Goal: Task Accomplishment & Management: Manage account settings

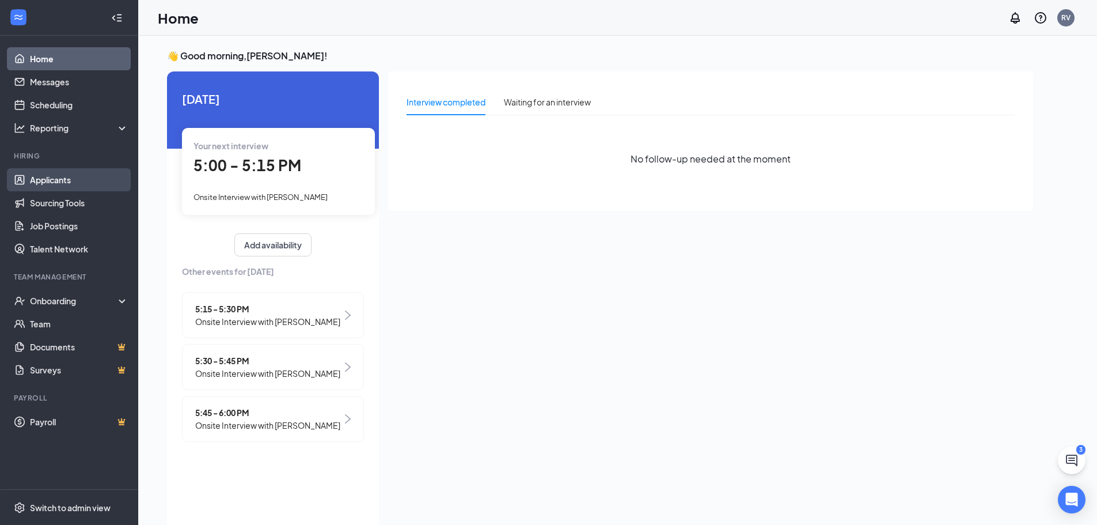
click at [41, 185] on link "Applicants" at bounding box center [79, 179] width 98 height 23
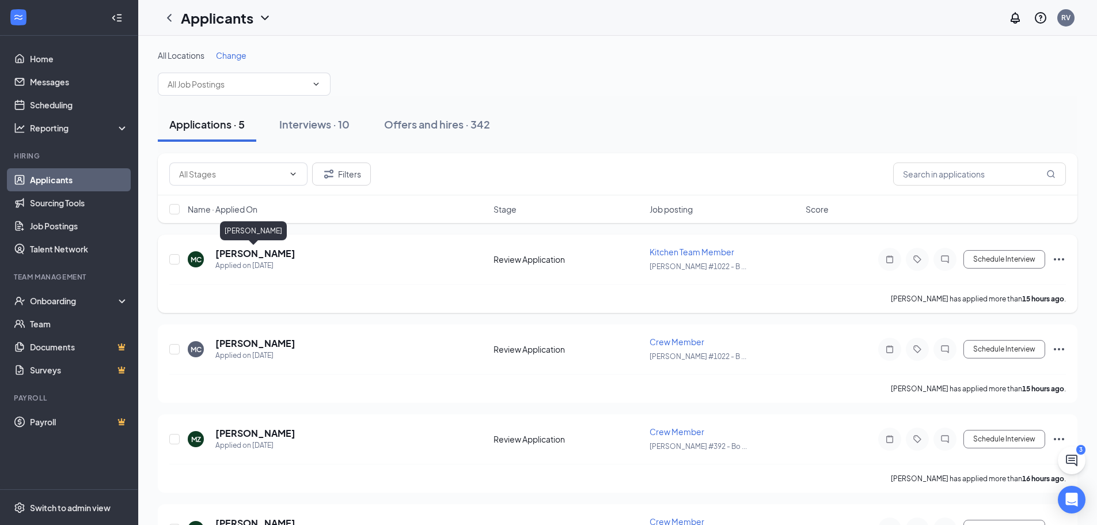
click at [272, 252] on h5 "[PERSON_NAME]" at bounding box center [255, 253] width 80 height 13
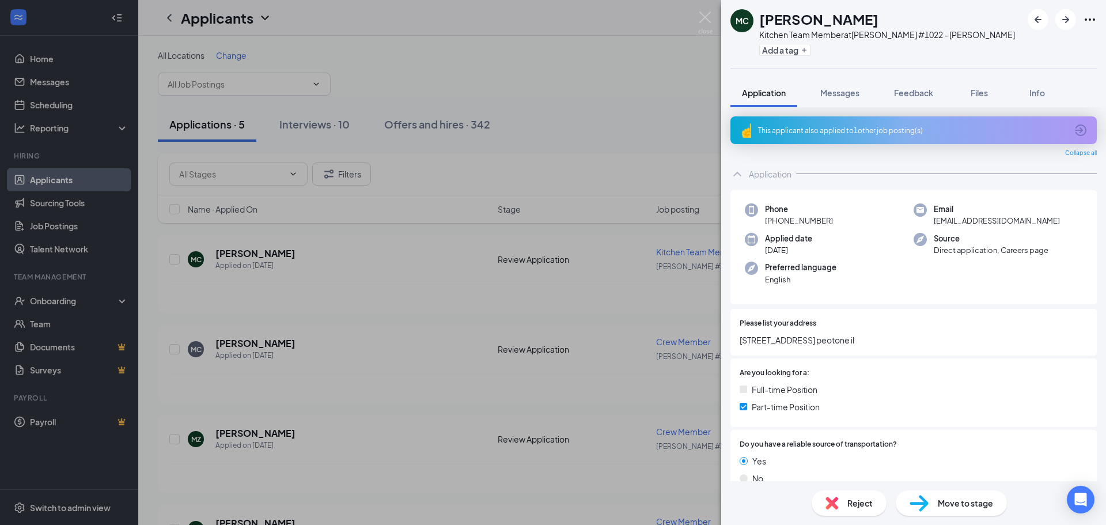
click at [841, 495] on div "Reject" at bounding box center [848, 502] width 75 height 25
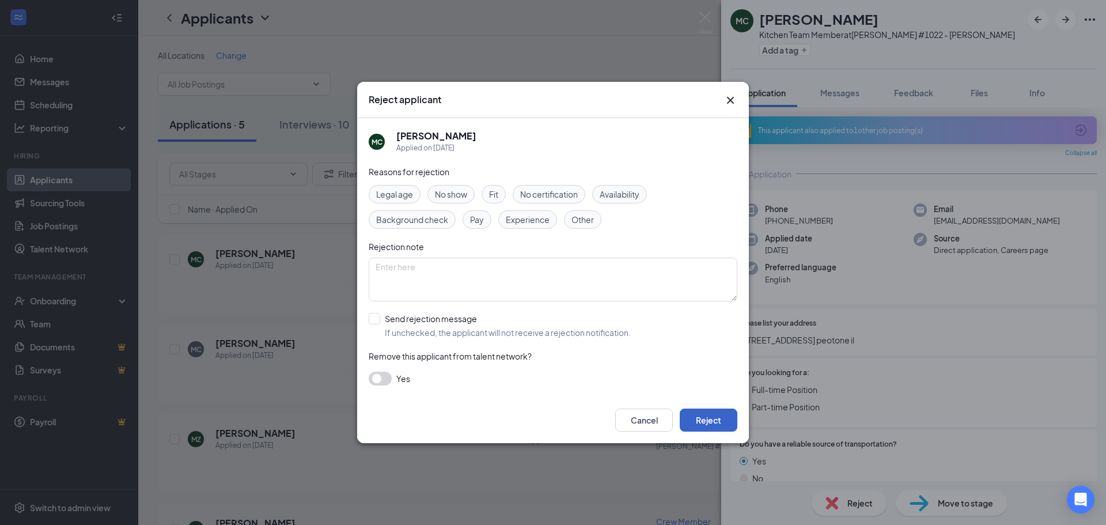
click at [692, 414] on button "Reject" at bounding box center [709, 419] width 58 height 23
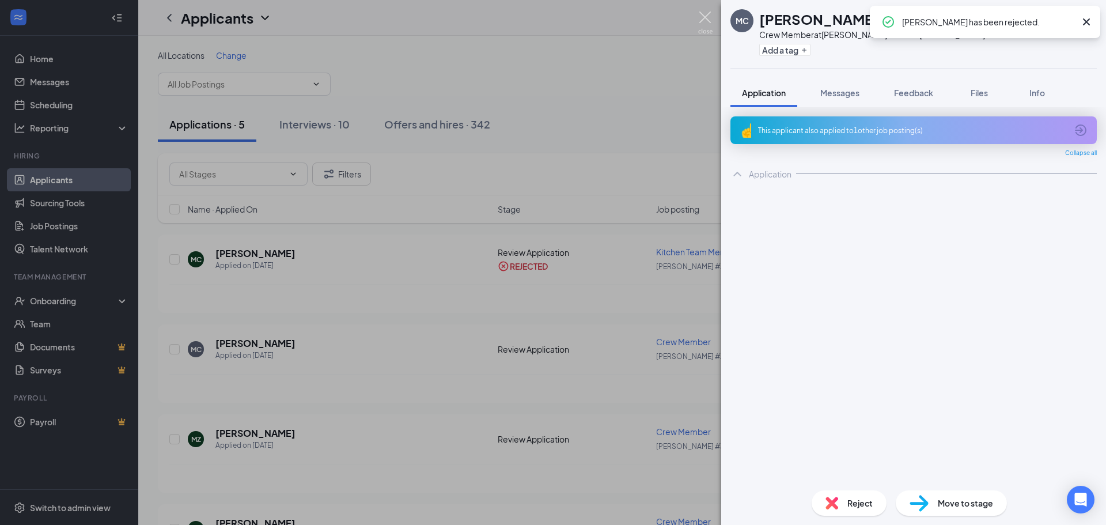
click at [703, 20] on img at bounding box center [705, 23] width 14 height 22
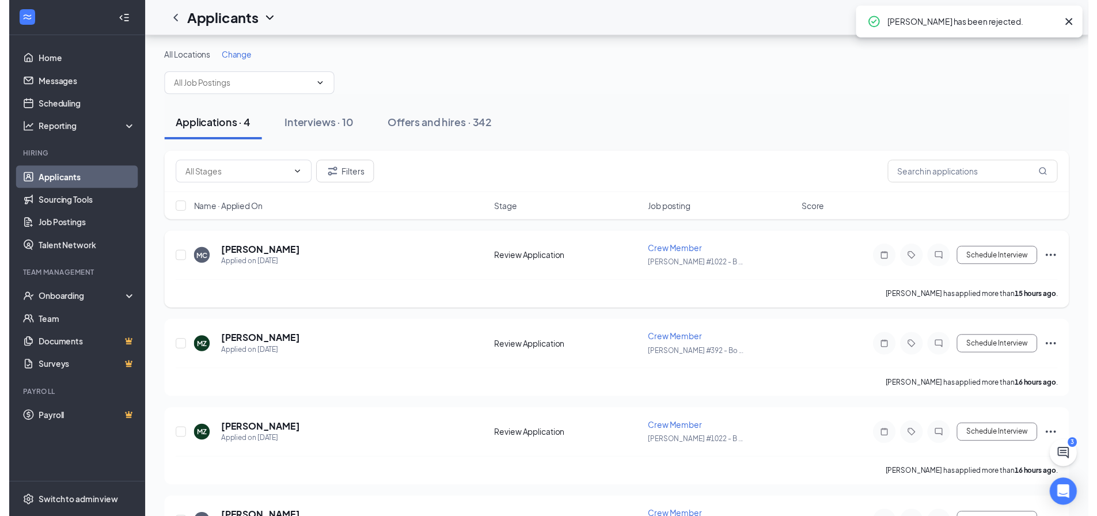
scroll to position [71, 0]
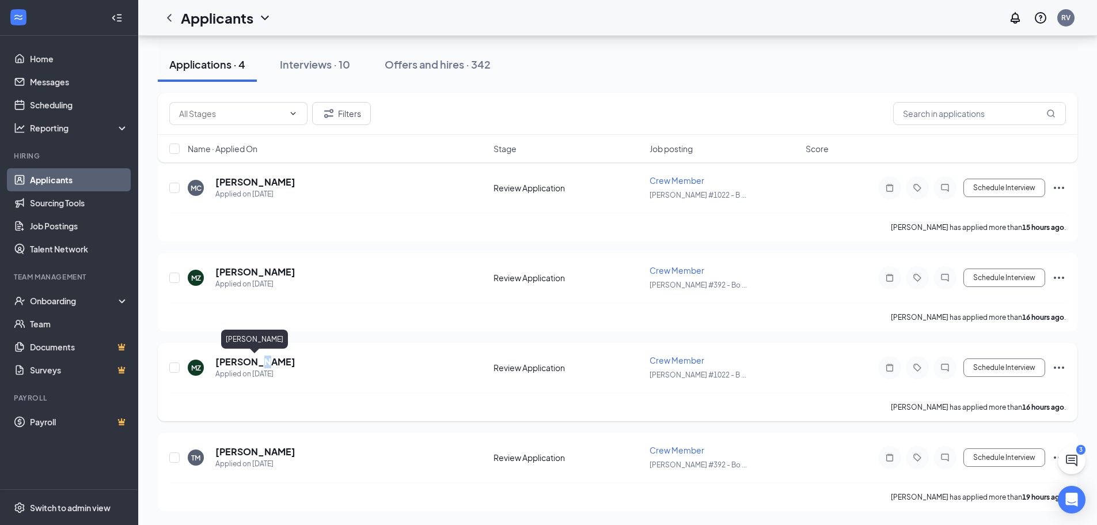
click at [260, 366] on h5 "[PERSON_NAME]" at bounding box center [255, 361] width 80 height 13
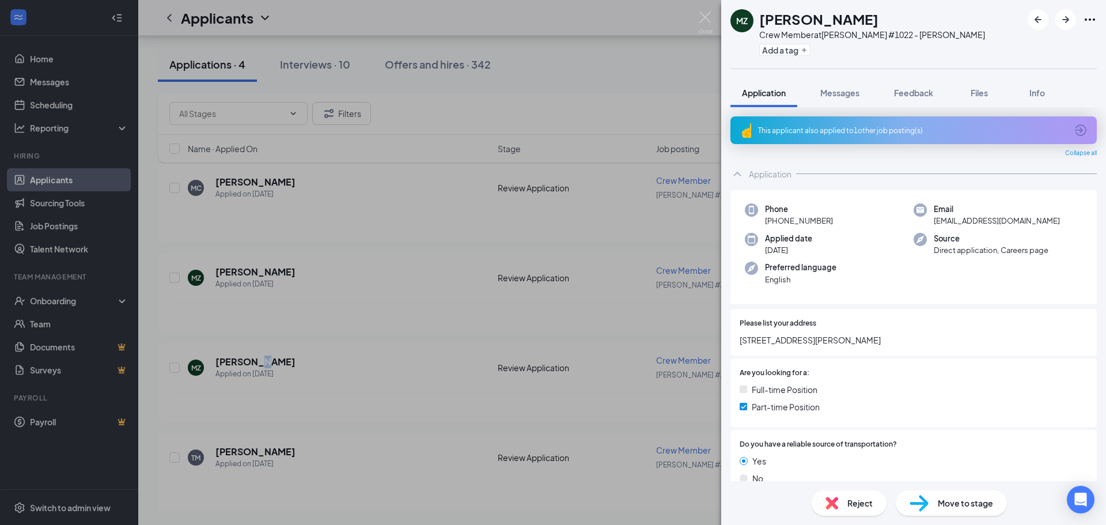
click at [858, 501] on span "Reject" at bounding box center [859, 502] width 25 height 13
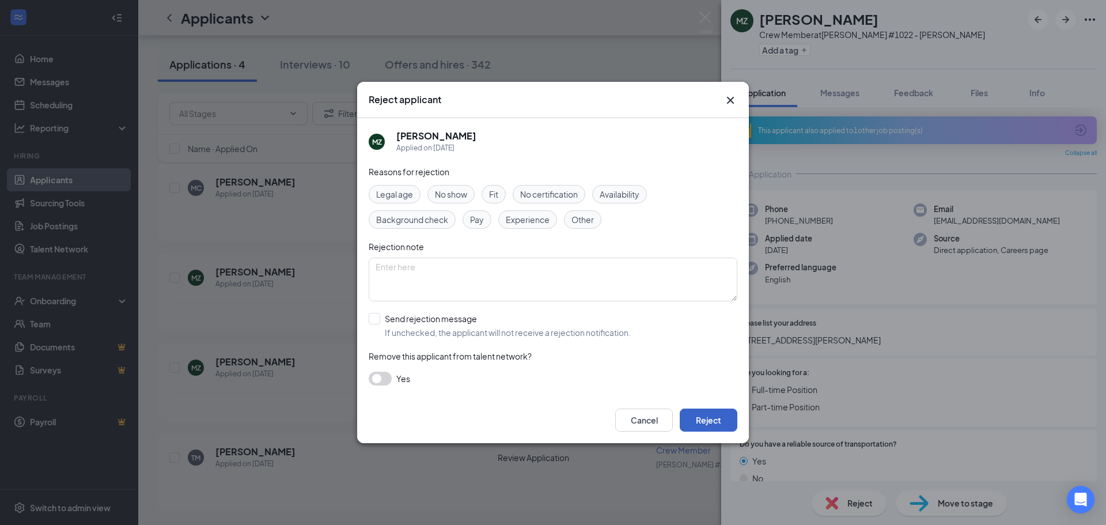
click at [711, 409] on button "Reject" at bounding box center [709, 419] width 58 height 23
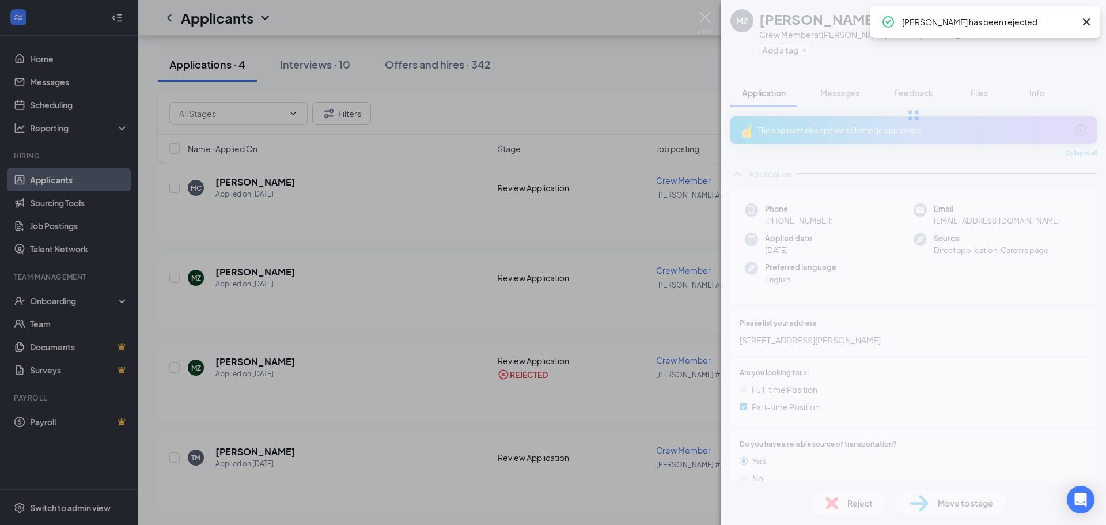
click at [708, 20] on img at bounding box center [705, 23] width 14 height 22
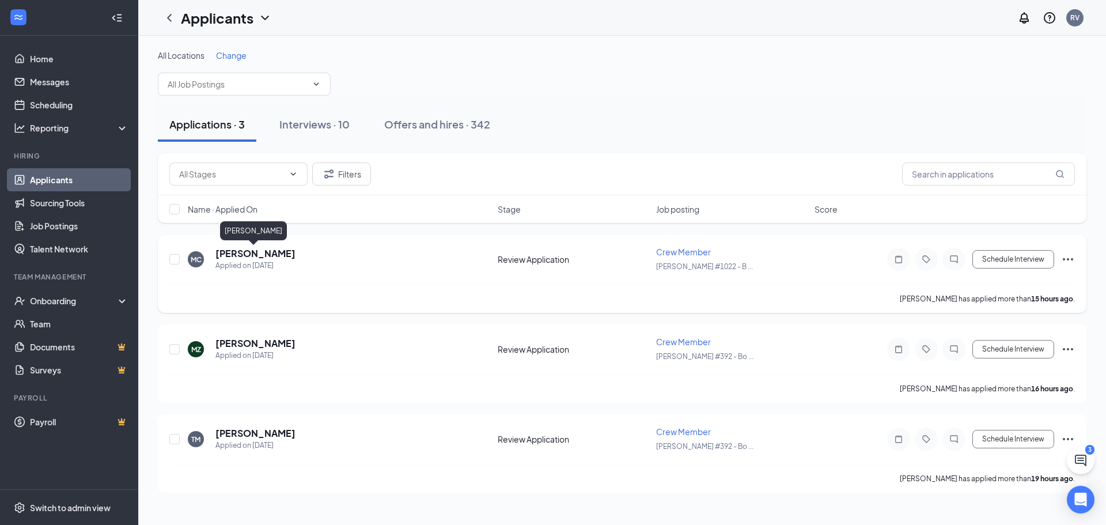
click at [274, 255] on h5 "[PERSON_NAME]" at bounding box center [255, 253] width 80 height 13
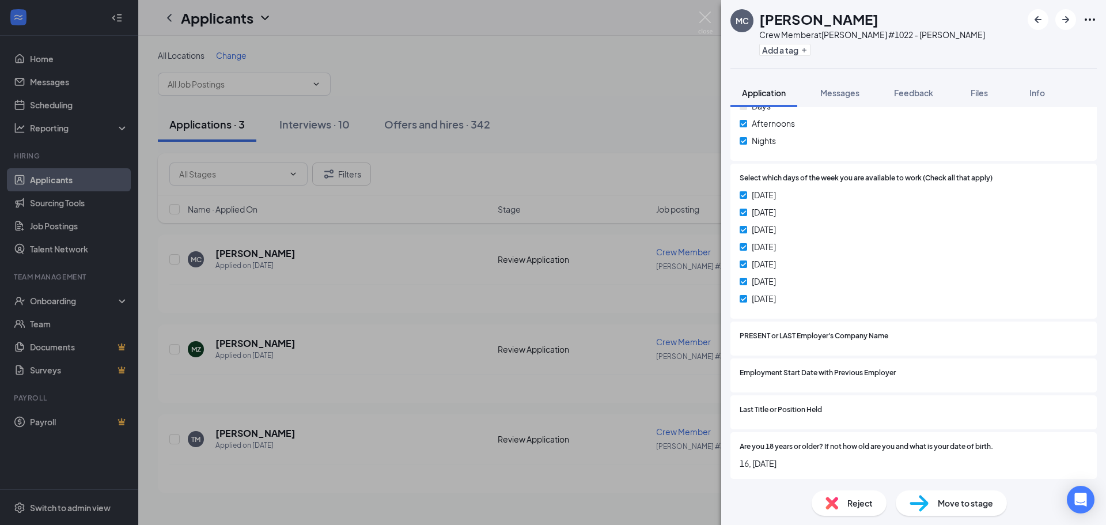
scroll to position [515, 0]
click at [973, 501] on span "Move to stage" at bounding box center [965, 502] width 55 height 13
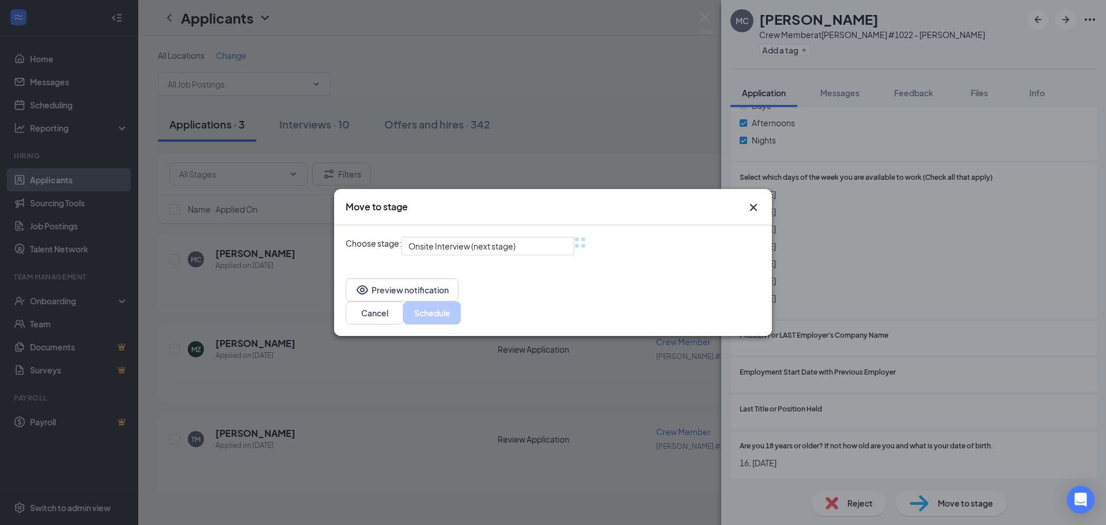
scroll to position [510, 0]
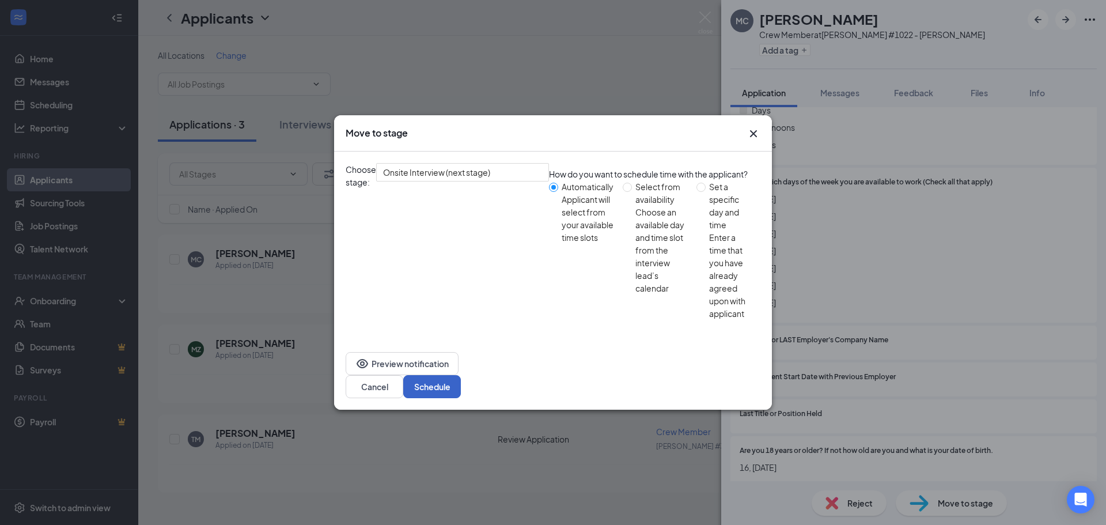
click at [461, 375] on button "Schedule" at bounding box center [432, 386] width 58 height 23
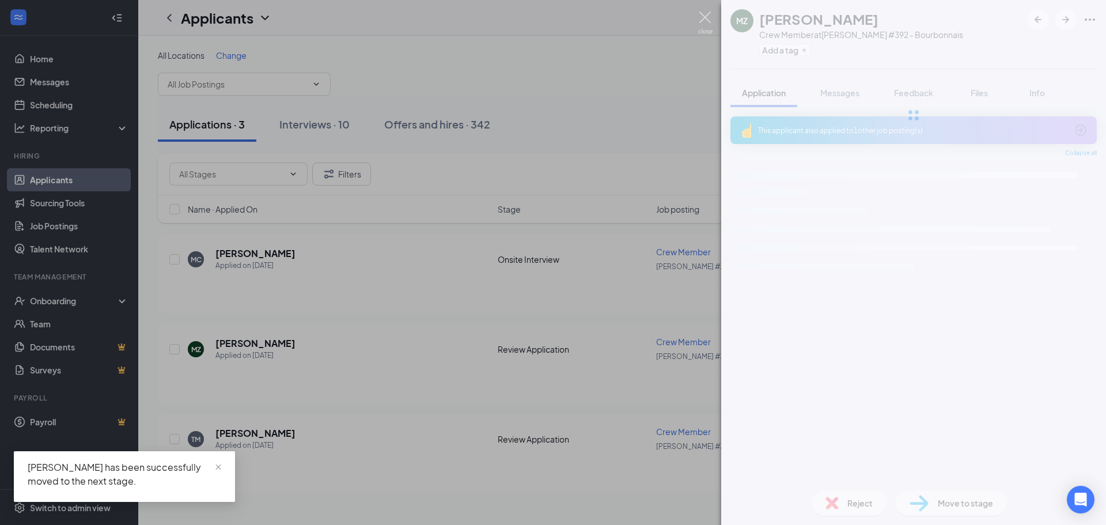
click at [701, 14] on img at bounding box center [705, 23] width 14 height 22
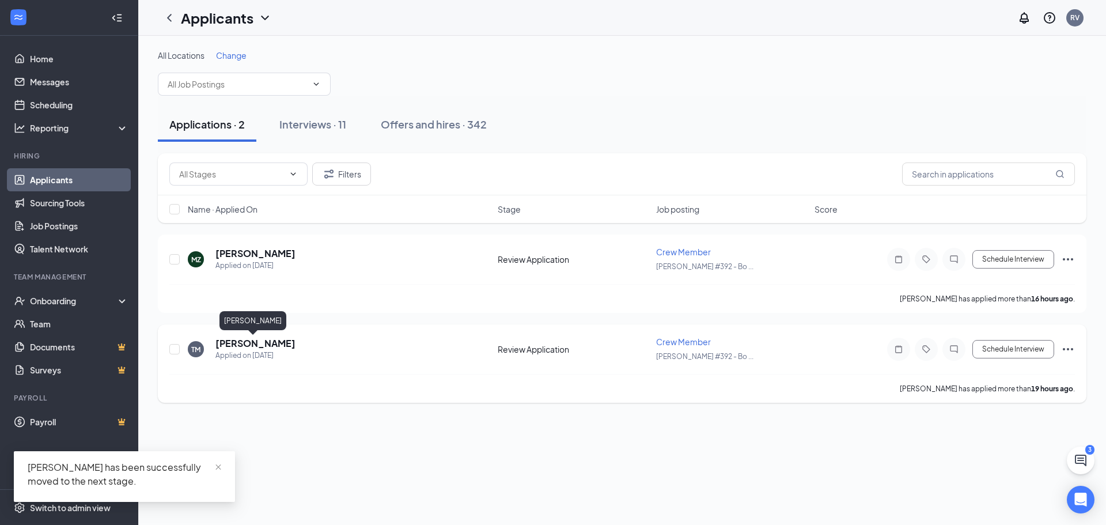
click at [257, 347] on h5 "[PERSON_NAME]" at bounding box center [255, 343] width 80 height 13
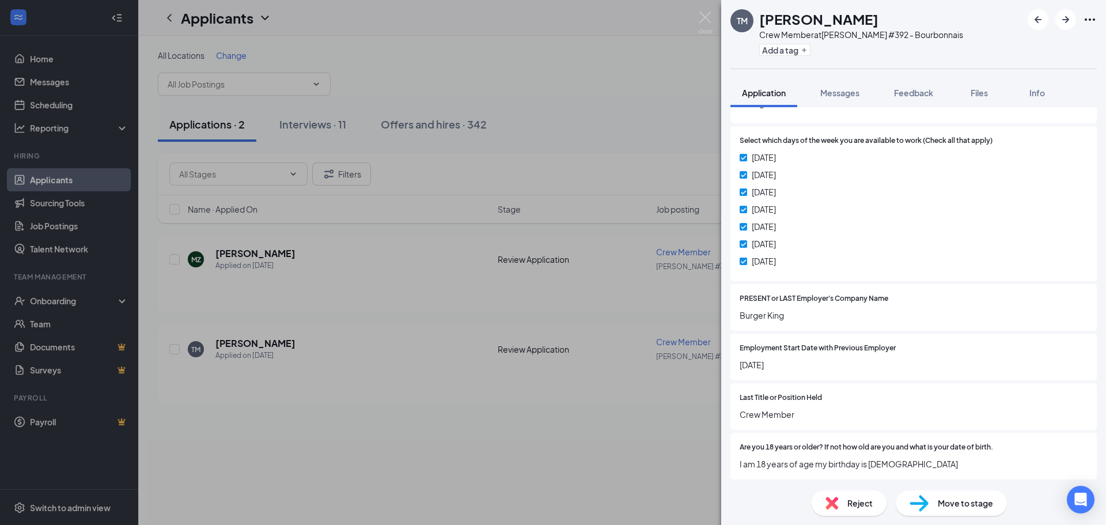
scroll to position [521, 0]
click at [929, 493] on div "Move to stage" at bounding box center [951, 502] width 111 height 25
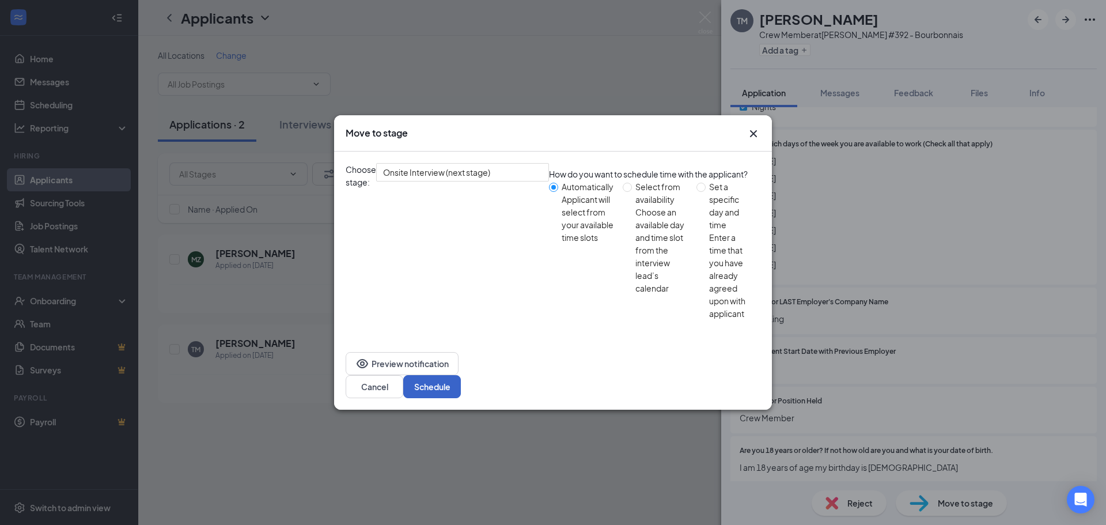
click at [461, 375] on button "Schedule" at bounding box center [432, 386] width 58 height 23
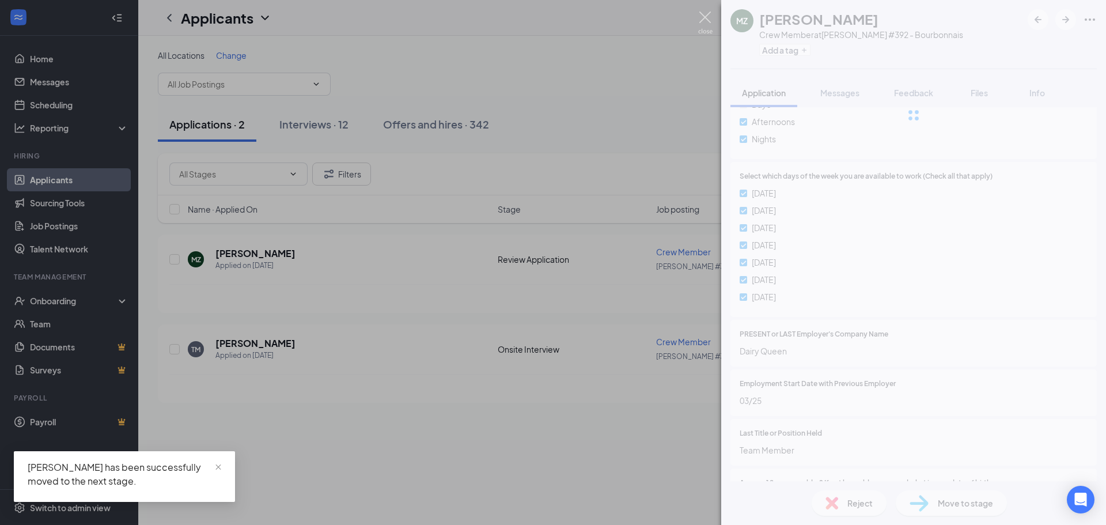
click at [706, 20] on img at bounding box center [705, 23] width 14 height 22
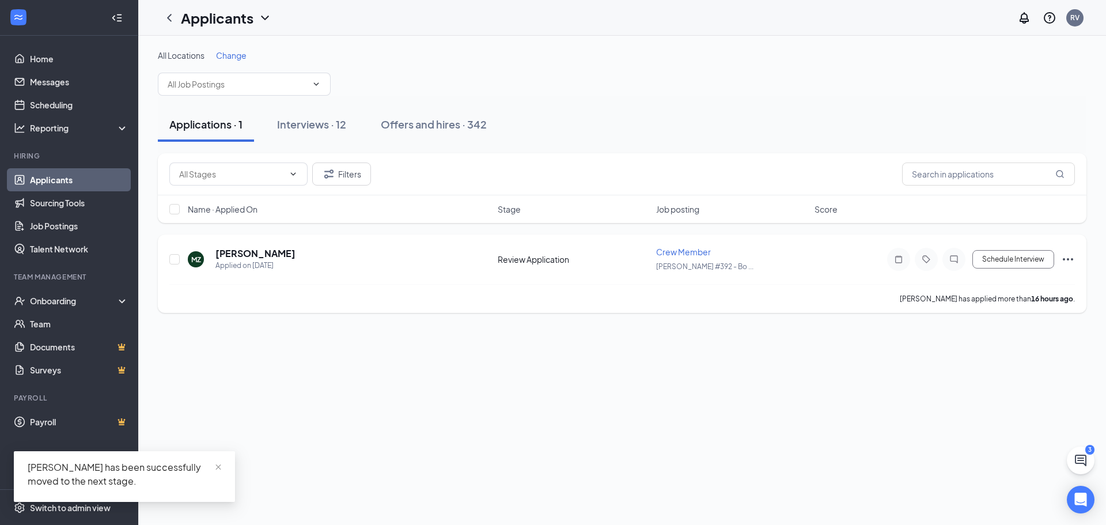
click at [248, 256] on h5 "[PERSON_NAME]" at bounding box center [255, 253] width 80 height 13
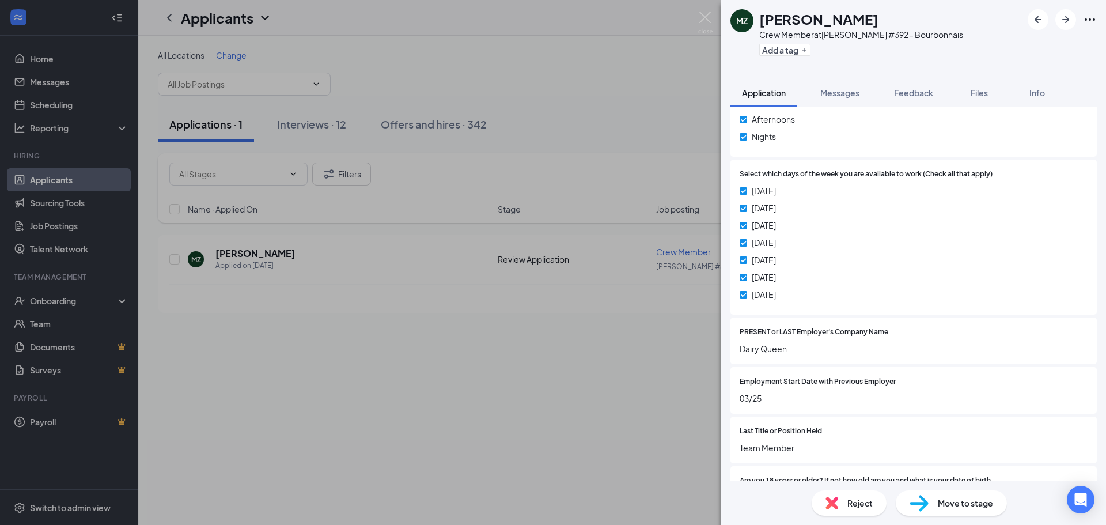
scroll to position [553, 0]
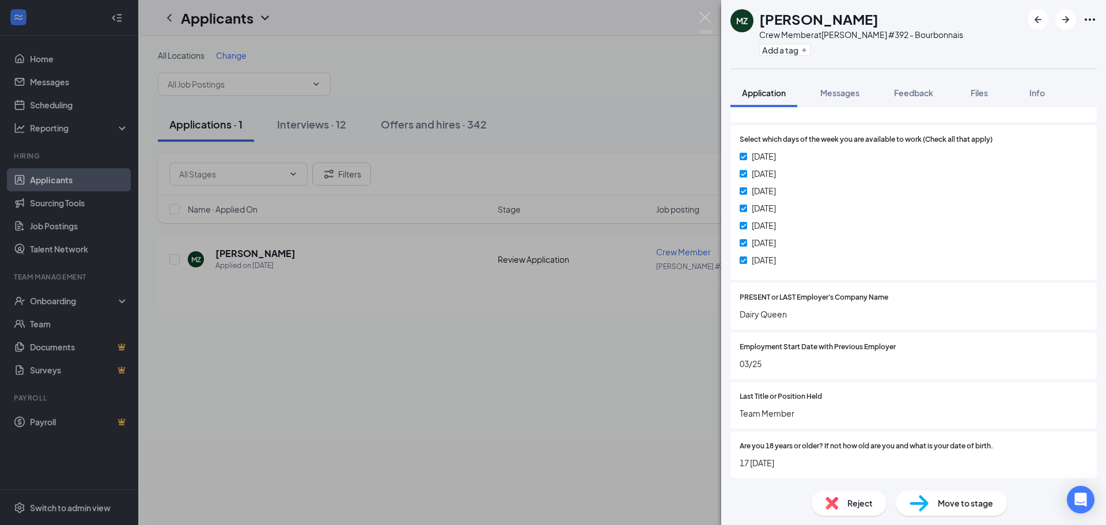
click at [942, 508] on span "Move to stage" at bounding box center [965, 502] width 55 height 13
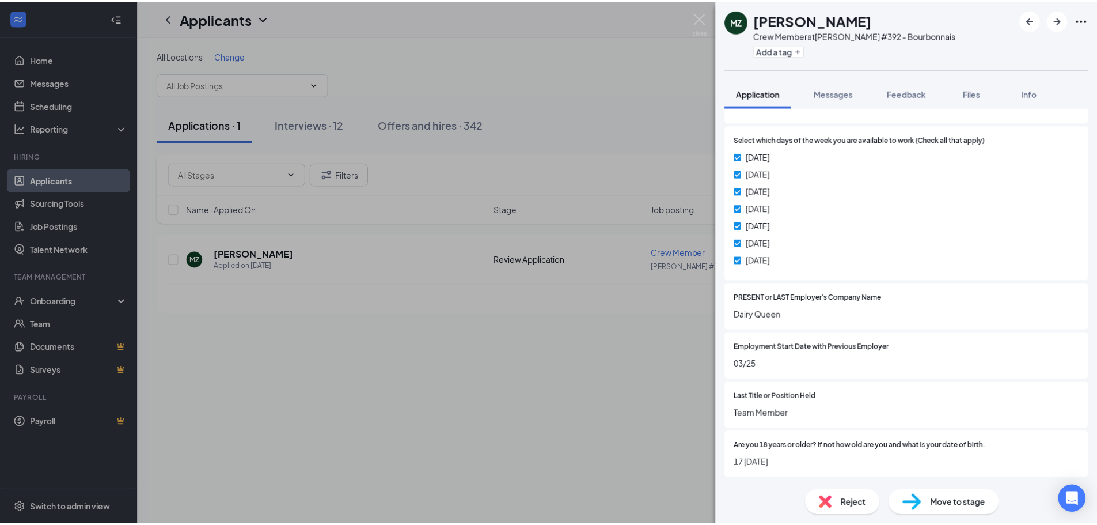
scroll to position [548, 0]
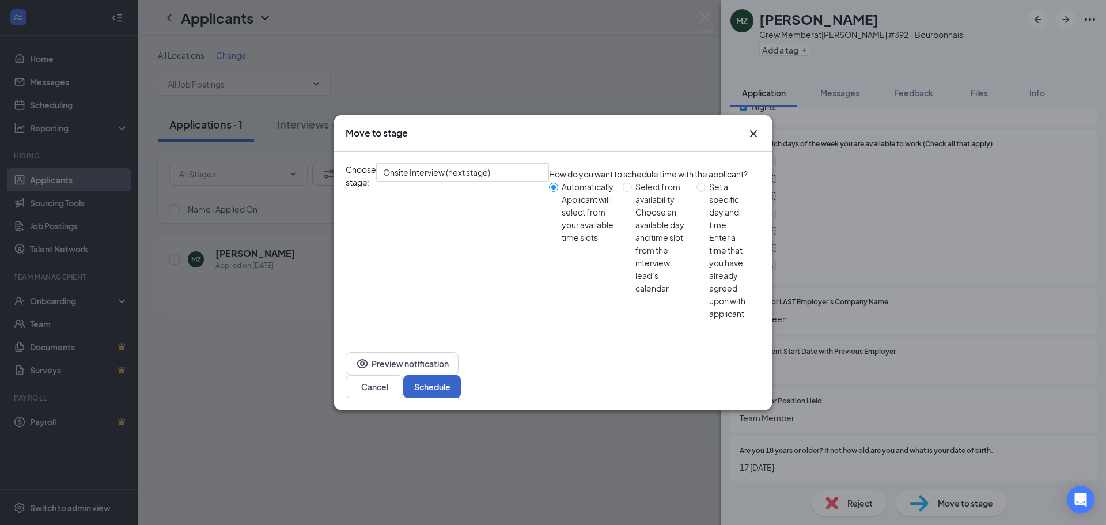
click at [461, 375] on button "Schedule" at bounding box center [432, 386] width 58 height 23
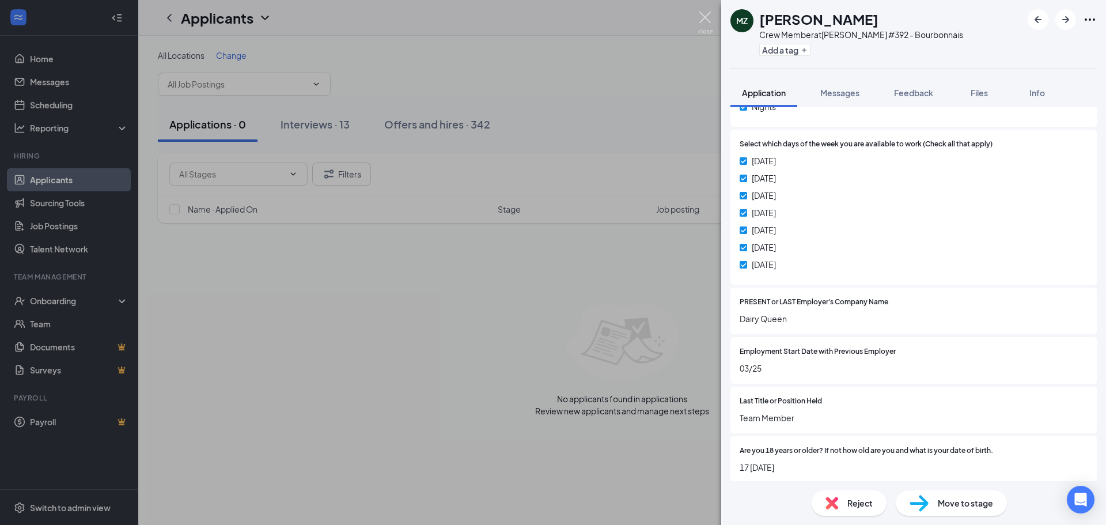
click at [707, 18] on img at bounding box center [705, 23] width 14 height 22
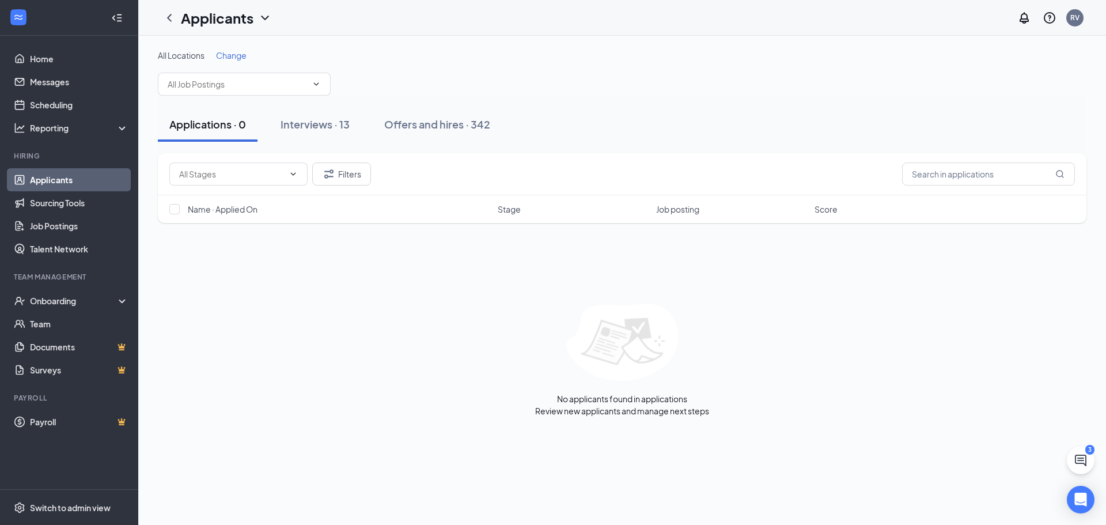
click at [330, 123] on div "Interviews · 13" at bounding box center [314, 124] width 69 height 14
